Goal: Navigation & Orientation: Understand site structure

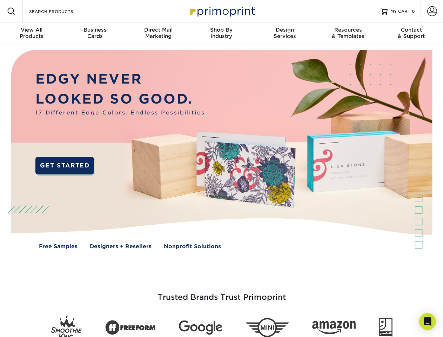
click at [221, 168] on img at bounding box center [221, 154] width 438 height 219
click at [11, 11] on span at bounding box center [11, 11] width 8 height 8
click at [432, 11] on span at bounding box center [432, 11] width 10 height 10
click at [32, 34] on div "View All Products" at bounding box center [31, 33] width 63 height 13
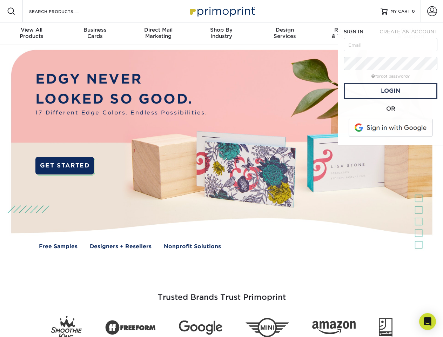
click at [95, 34] on div "Business Cards" at bounding box center [94, 33] width 63 height 13
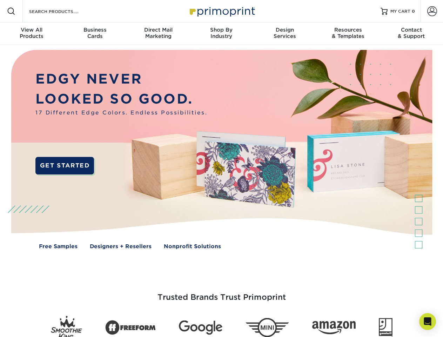
click at [158, 34] on div "Direct Mail Marketing" at bounding box center [158, 33] width 63 height 13
click at [221, 34] on div "Shop By Industry" at bounding box center [221, 33] width 63 height 13
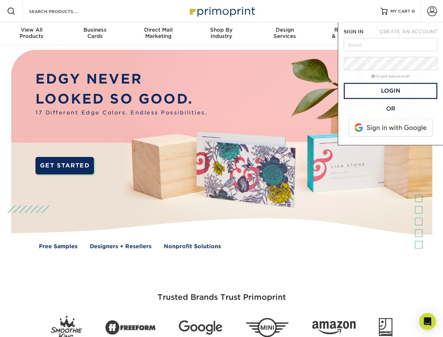
click at [285, 34] on div "Design Services" at bounding box center [284, 33] width 63 height 13
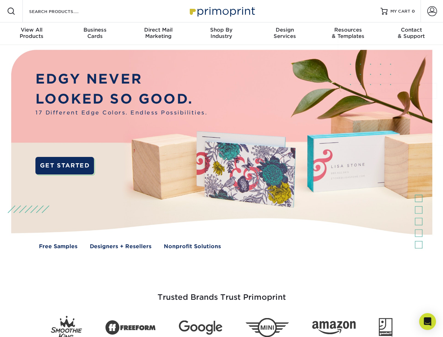
click at [348, 34] on span "SIGN IN" at bounding box center [354, 32] width 20 height 6
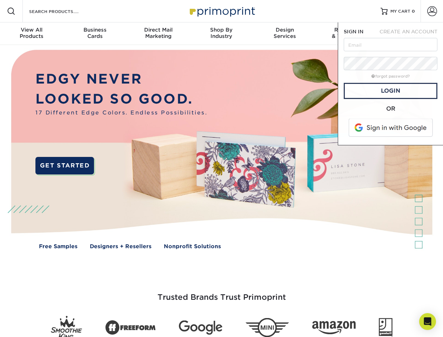
click at [411, 34] on div "Contact & Support" at bounding box center [411, 33] width 63 height 13
